Goal: Information Seeking & Learning: Understand process/instructions

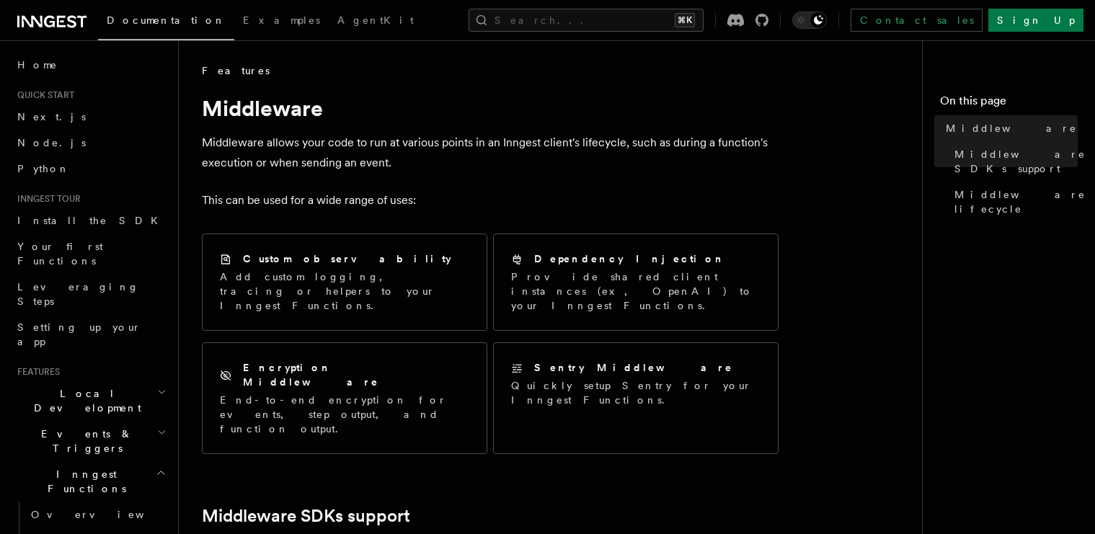
click at [538, 198] on p "This can be used for a wide range of uses:" at bounding box center [490, 200] width 577 height 20
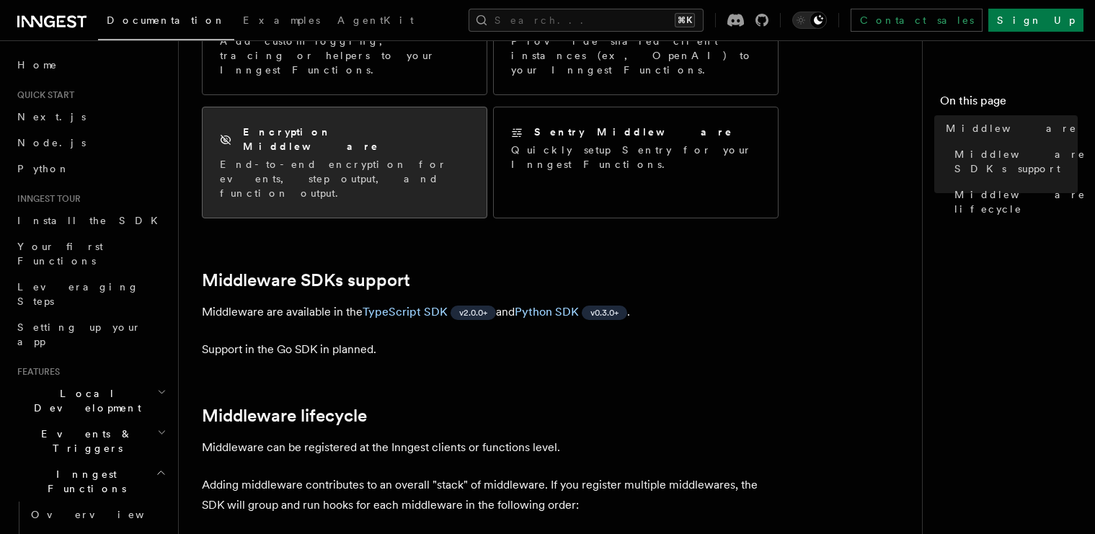
scroll to position [73, 0]
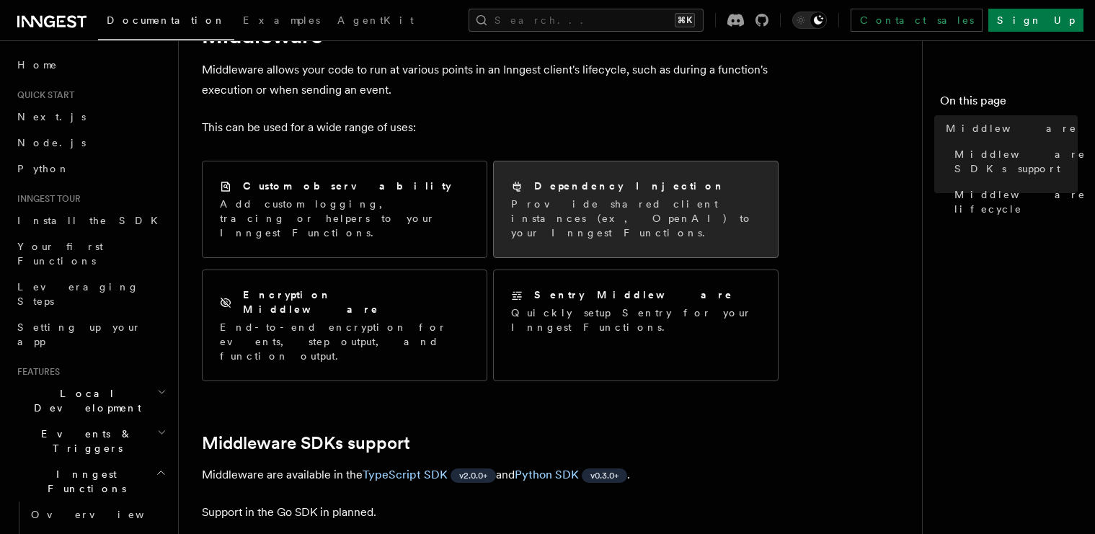
click at [606, 215] on p "Provide shared client instances (ex, OpenAI) to your Inngest Functions." at bounding box center [635, 218] width 249 height 43
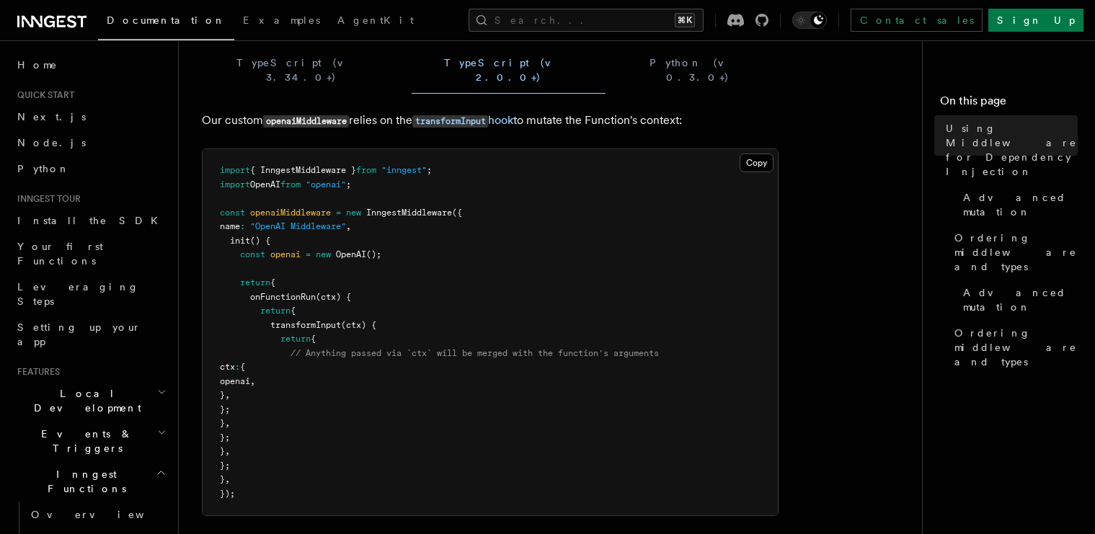
scroll to position [207, 0]
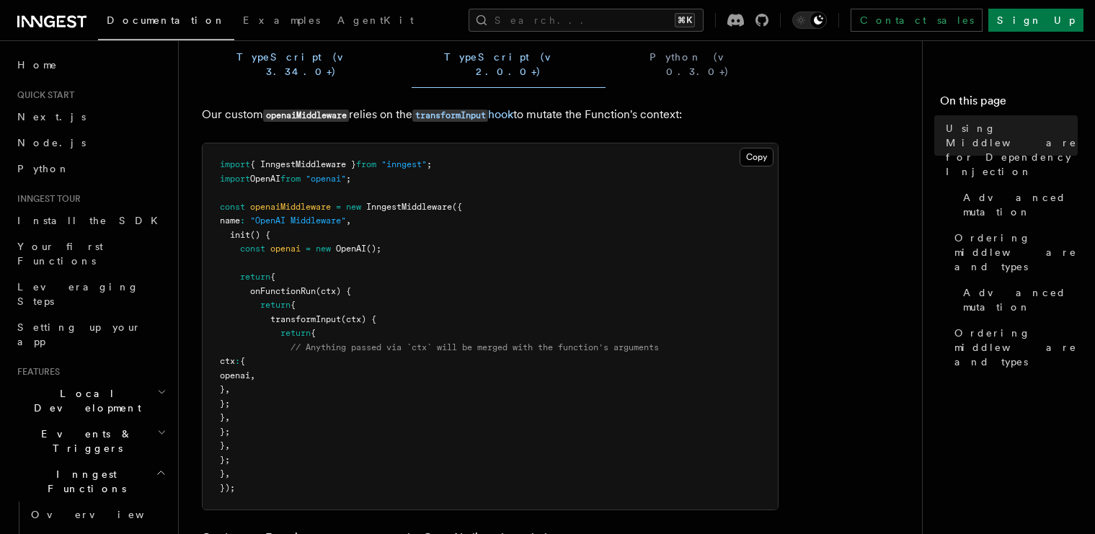
click at [270, 62] on button "TypeScript (v 3.34.0+)" at bounding box center [301, 64] width 198 height 47
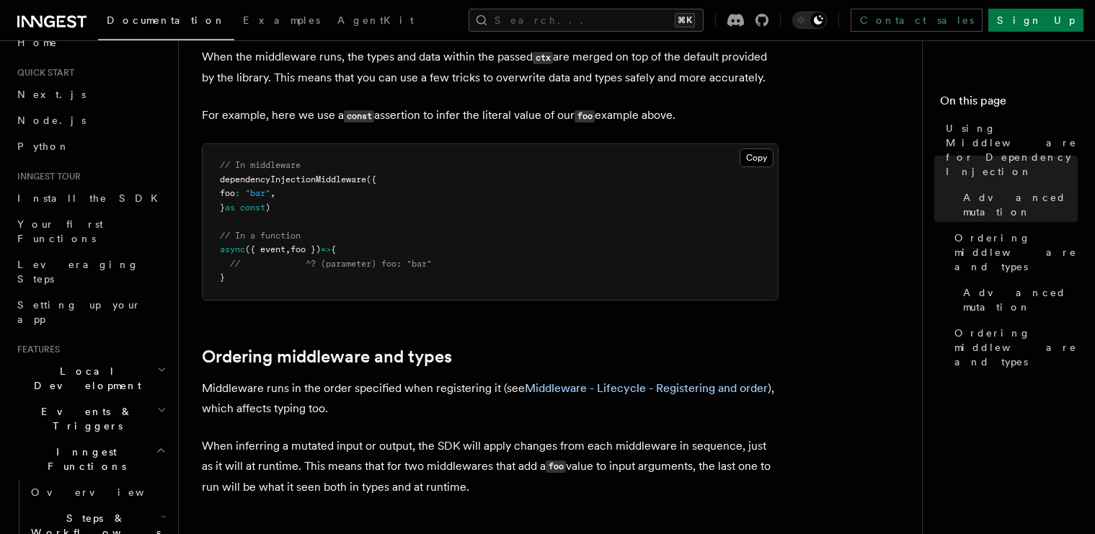
scroll to position [342, 0]
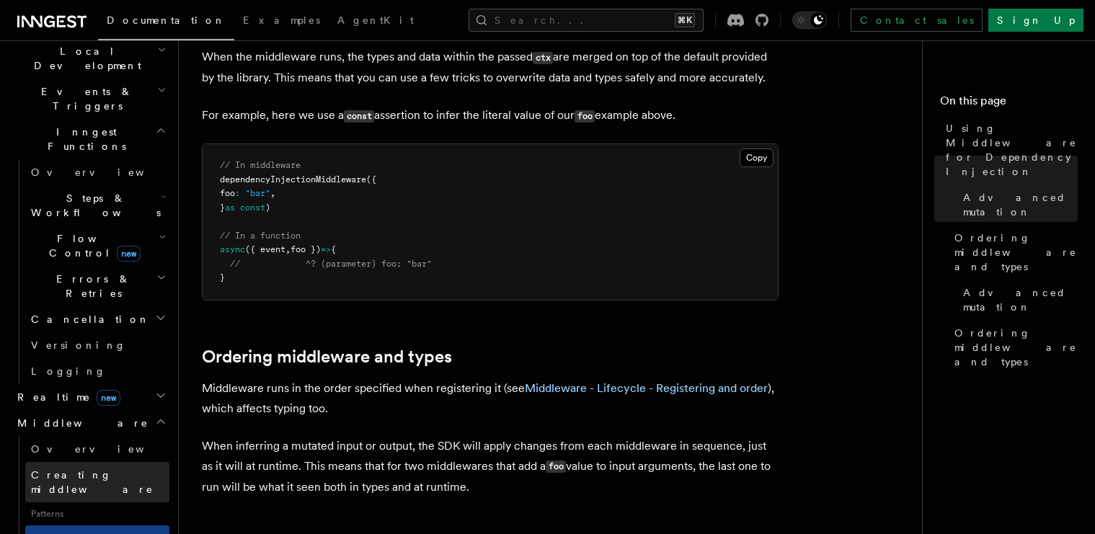
click at [113, 469] on span "Creating middleware" at bounding box center [92, 482] width 123 height 26
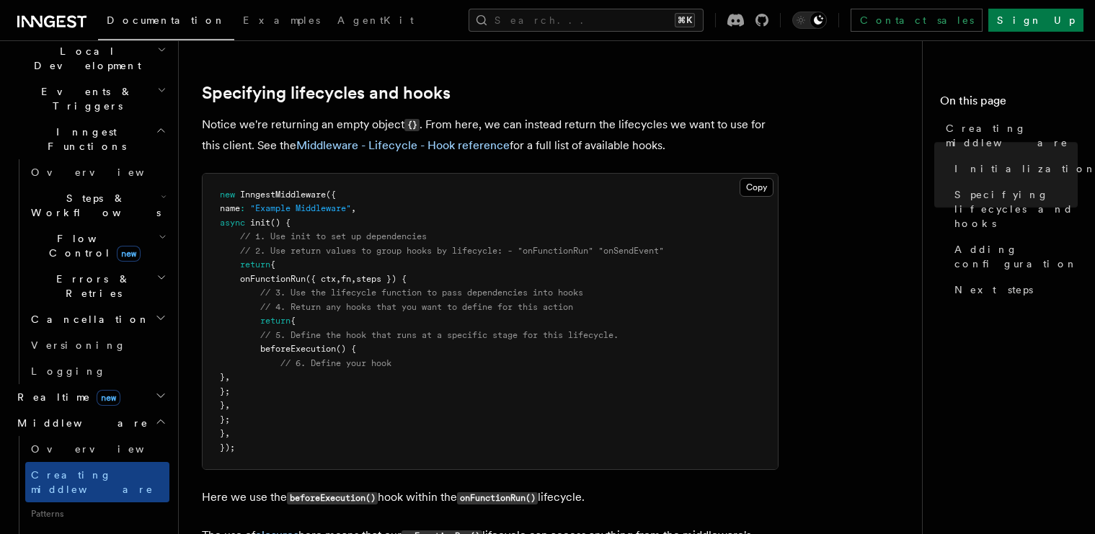
scroll to position [1180, 0]
